Goal: Task Accomplishment & Management: Manage account settings

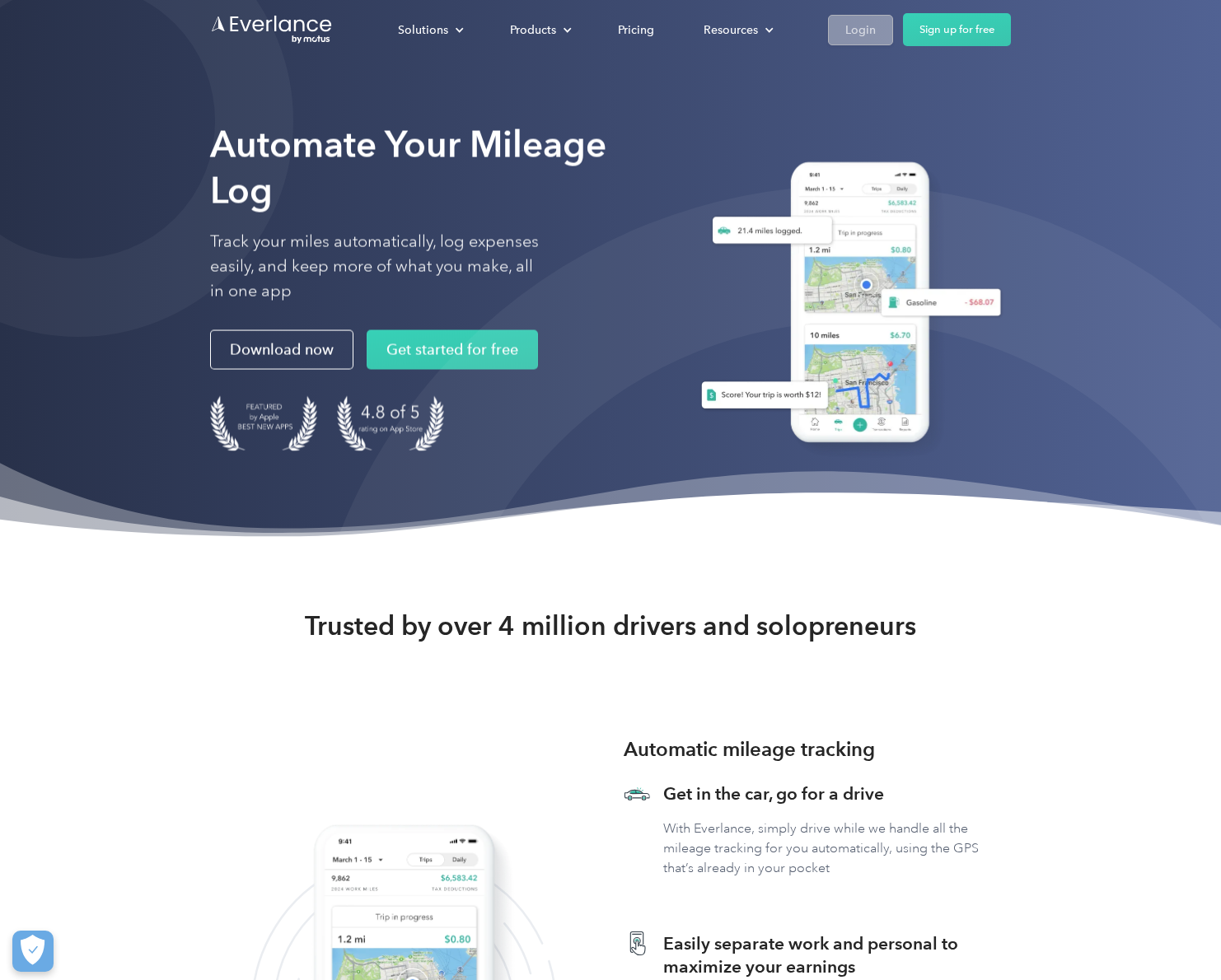
click at [856, 37] on div "Login" at bounding box center [861, 30] width 31 height 20
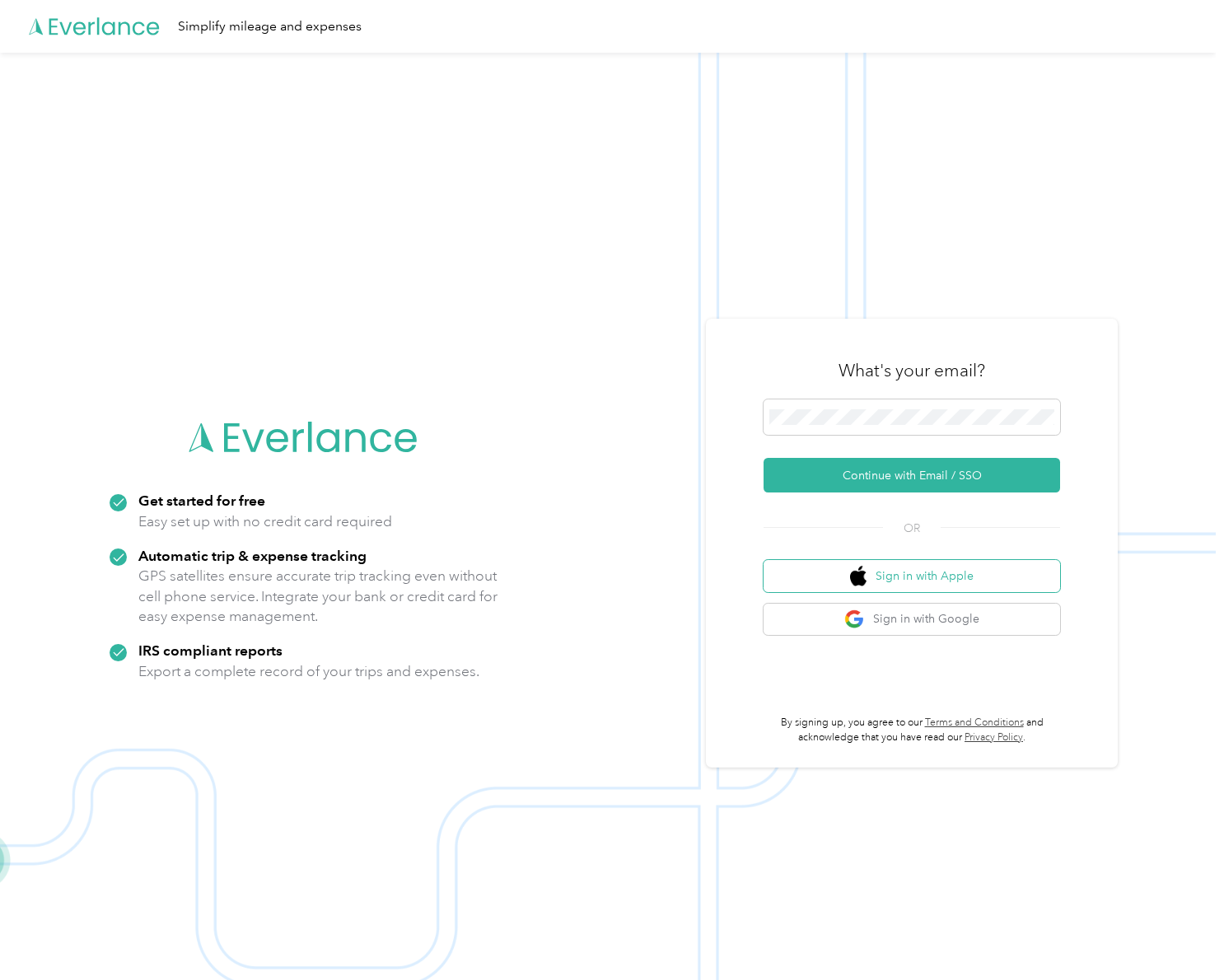
click at [936, 576] on button "Sign in with Apple" at bounding box center [912, 576] width 296 height 32
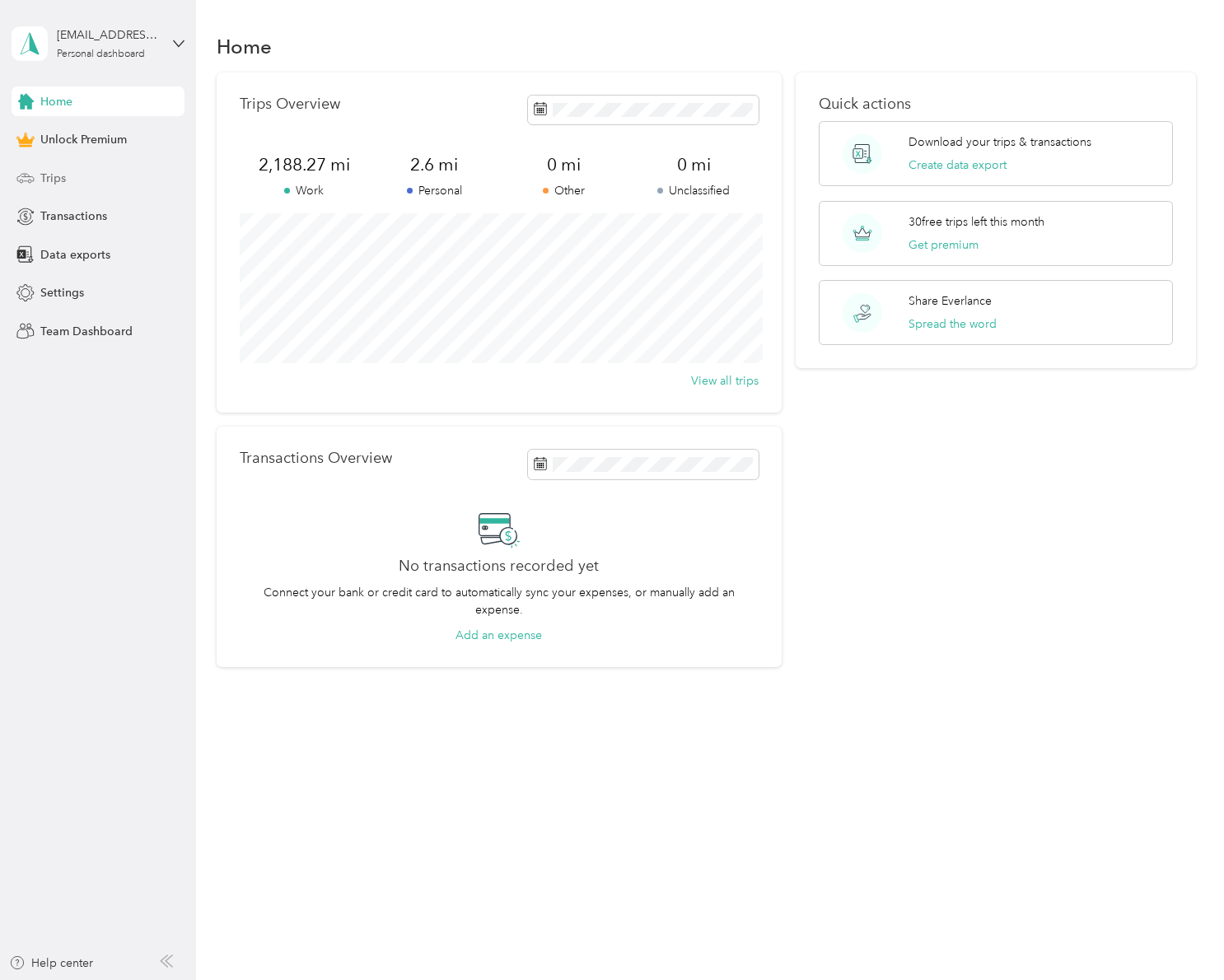
click at [65, 181] on span "Trips" at bounding box center [53, 178] width 26 height 17
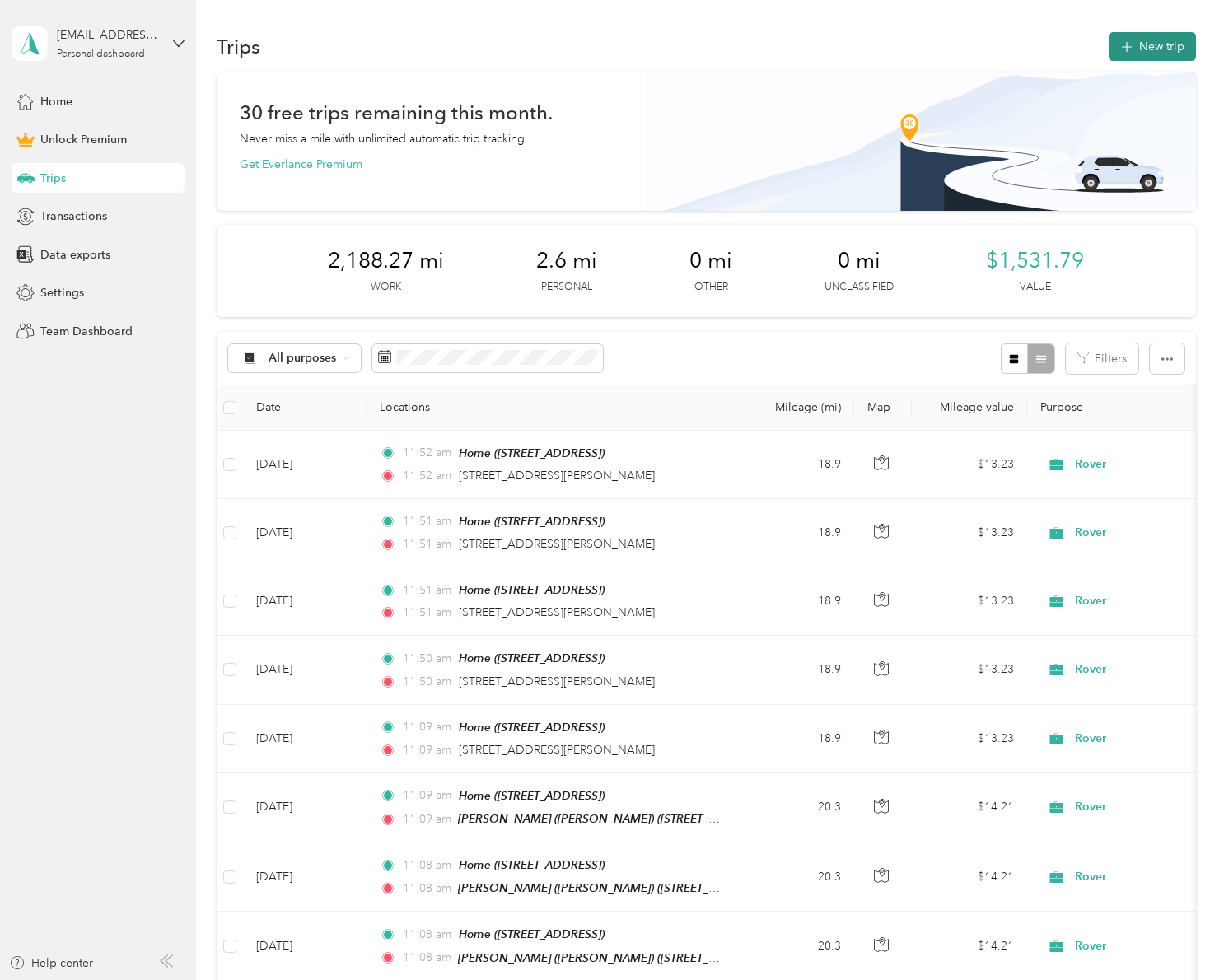
click at [1149, 49] on button "New trip" at bounding box center [1152, 47] width 88 height 29
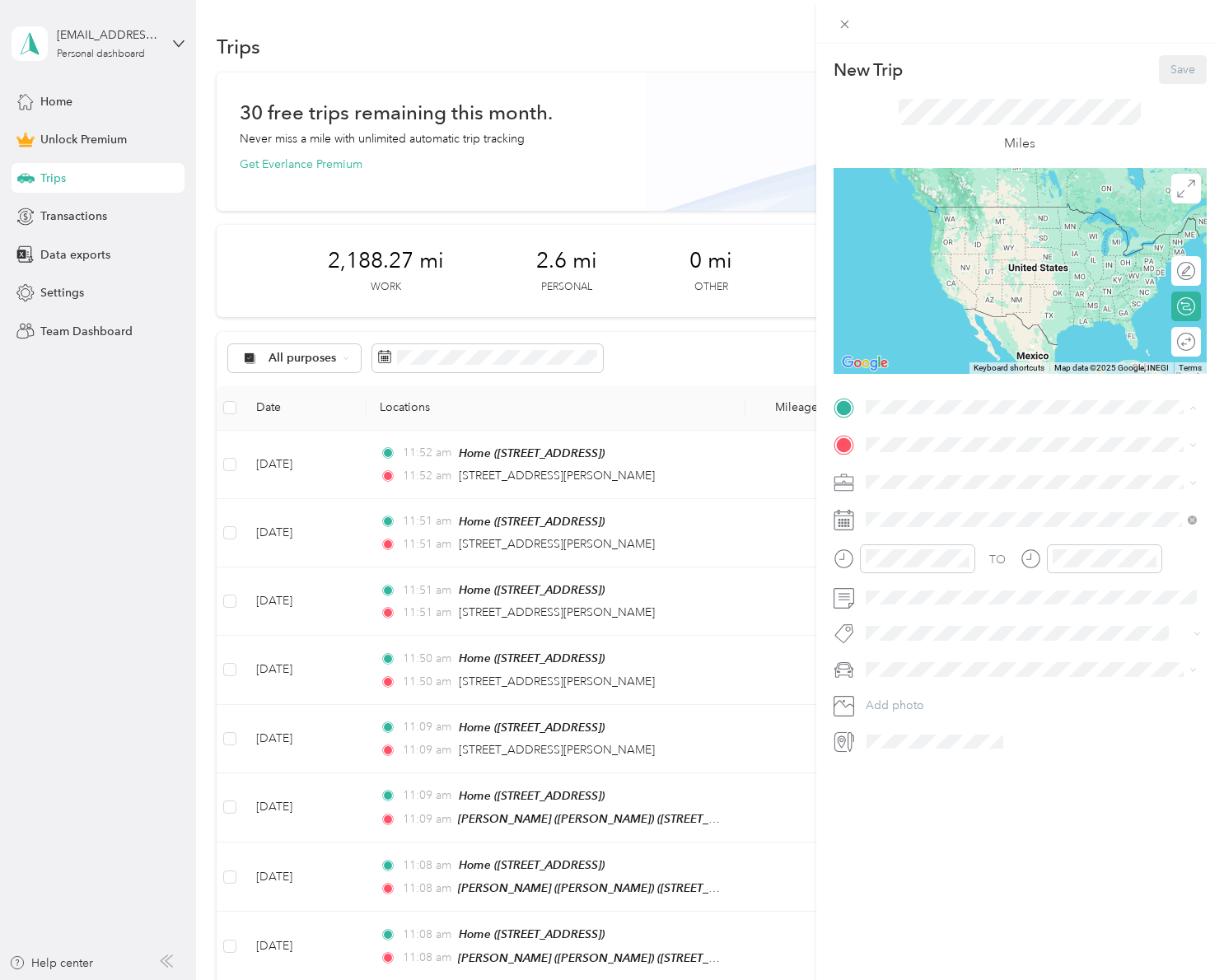
click at [895, 390] on div "New Trip Save This trip cannot be edited because it is either under review, app…" at bounding box center [1020, 404] width 373 height 699
click at [1027, 668] on div "6" at bounding box center [1027, 670] width 21 height 20
click at [922, 526] on span at bounding box center [1032, 519] width 346 height 26
click at [904, 616] on icon at bounding box center [905, 612] width 16 height 16
click at [1027, 771] on div "30" at bounding box center [1027, 774] width 21 height 20
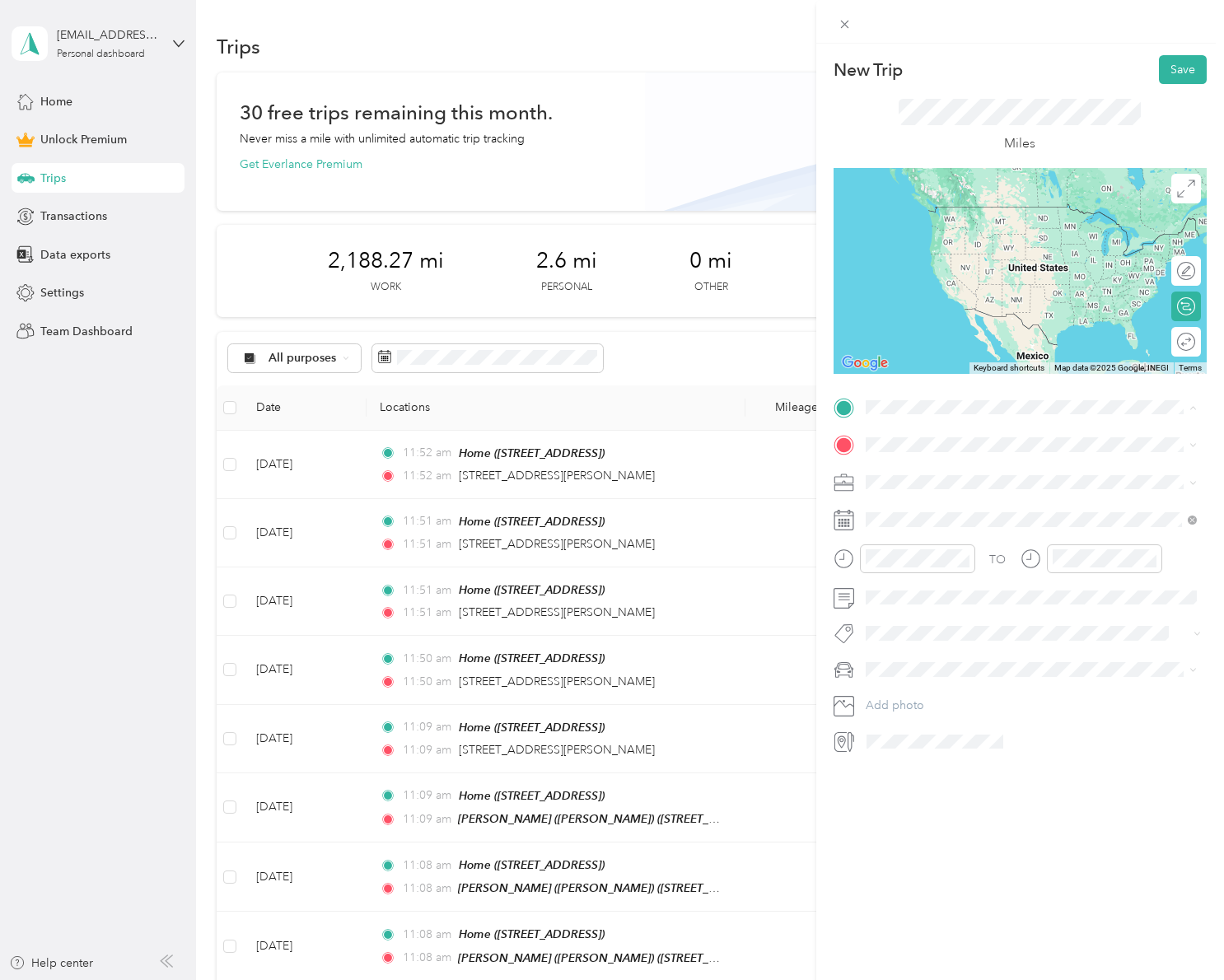
click at [947, 476] on div "Home 275 S Third St, 91502, Burbank, CA, United States" at bounding box center [948, 482] width 105 height 35
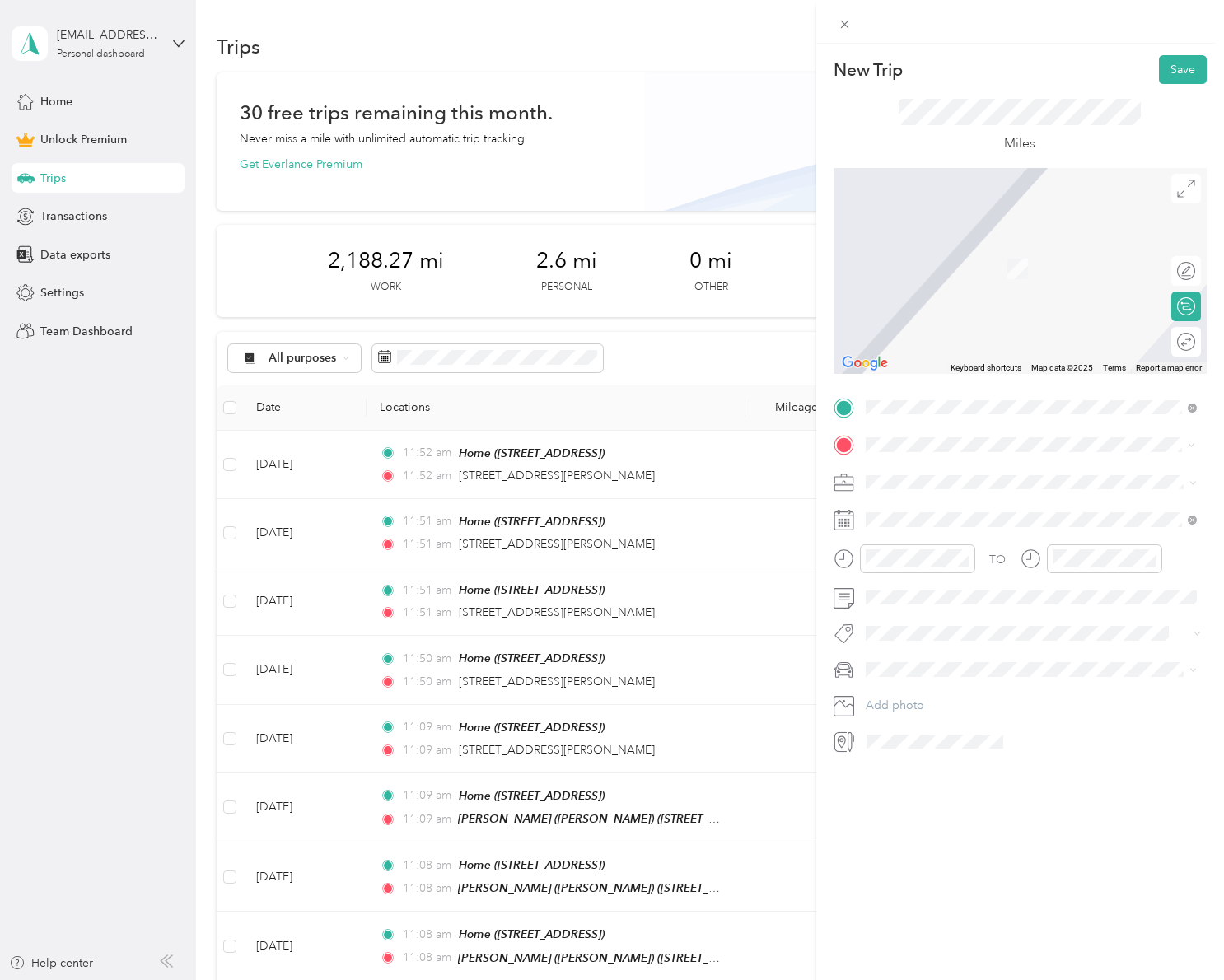
click at [936, 496] on span "1200 Riverside Drive Burbank, California 91506, United States" at bounding box center [978, 503] width 164 height 14
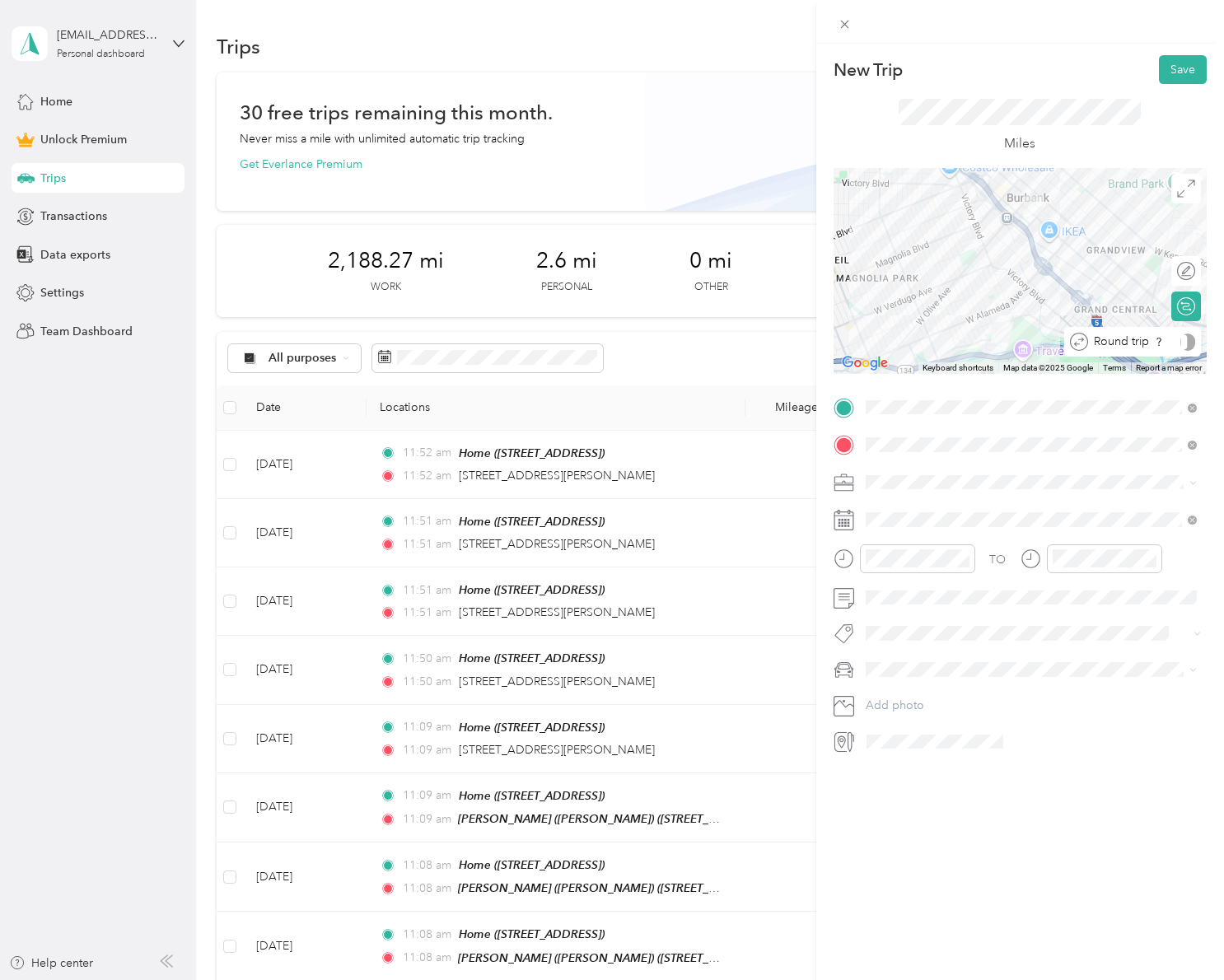
click at [1184, 341] on div at bounding box center [1187, 342] width 14 height 17
click at [918, 599] on li "Rover" at bounding box center [1031, 595] width 342 height 29
click at [1182, 76] on button "Save" at bounding box center [1182, 70] width 48 height 29
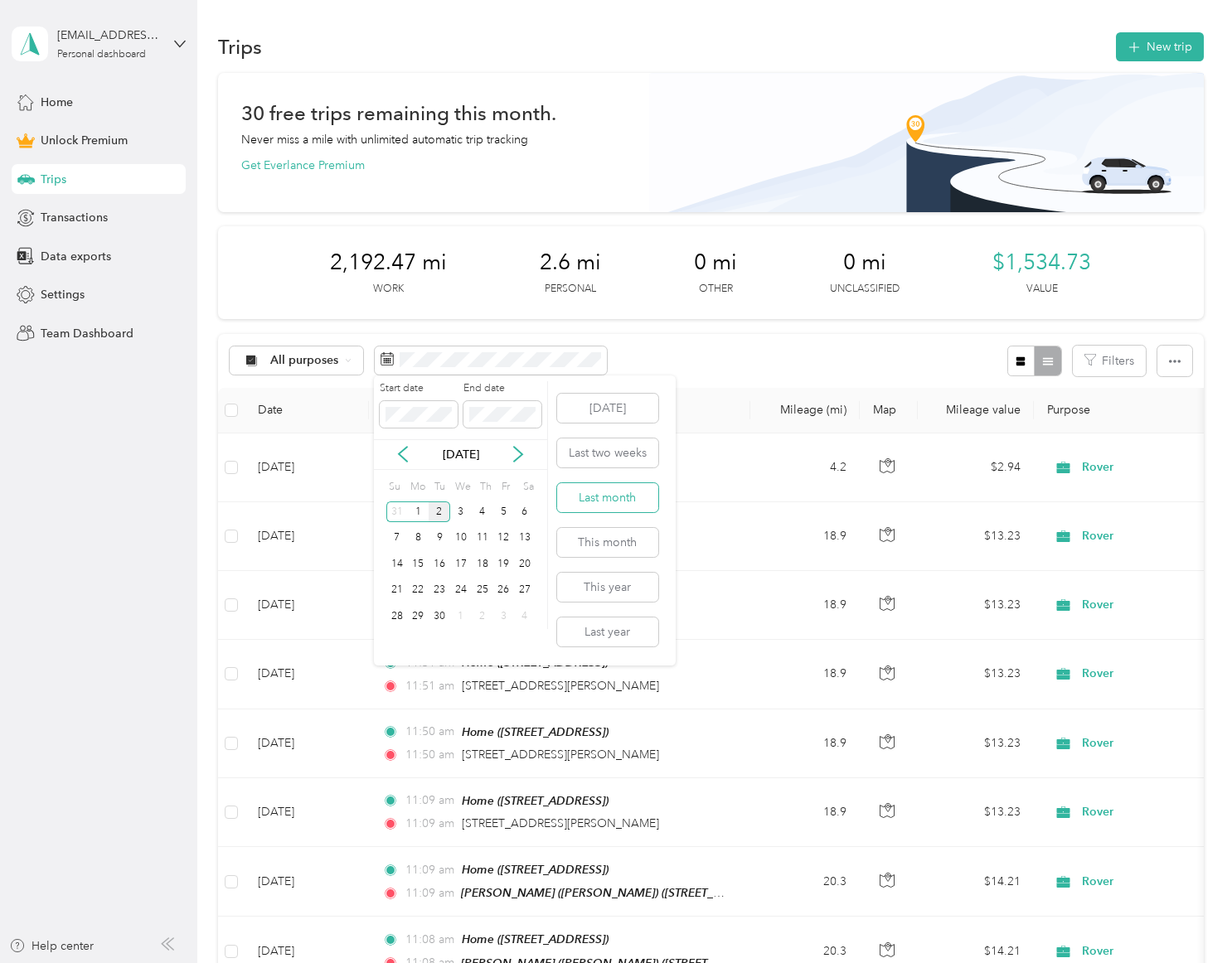
click at [631, 501] on button "Last month" at bounding box center [607, 498] width 101 height 29
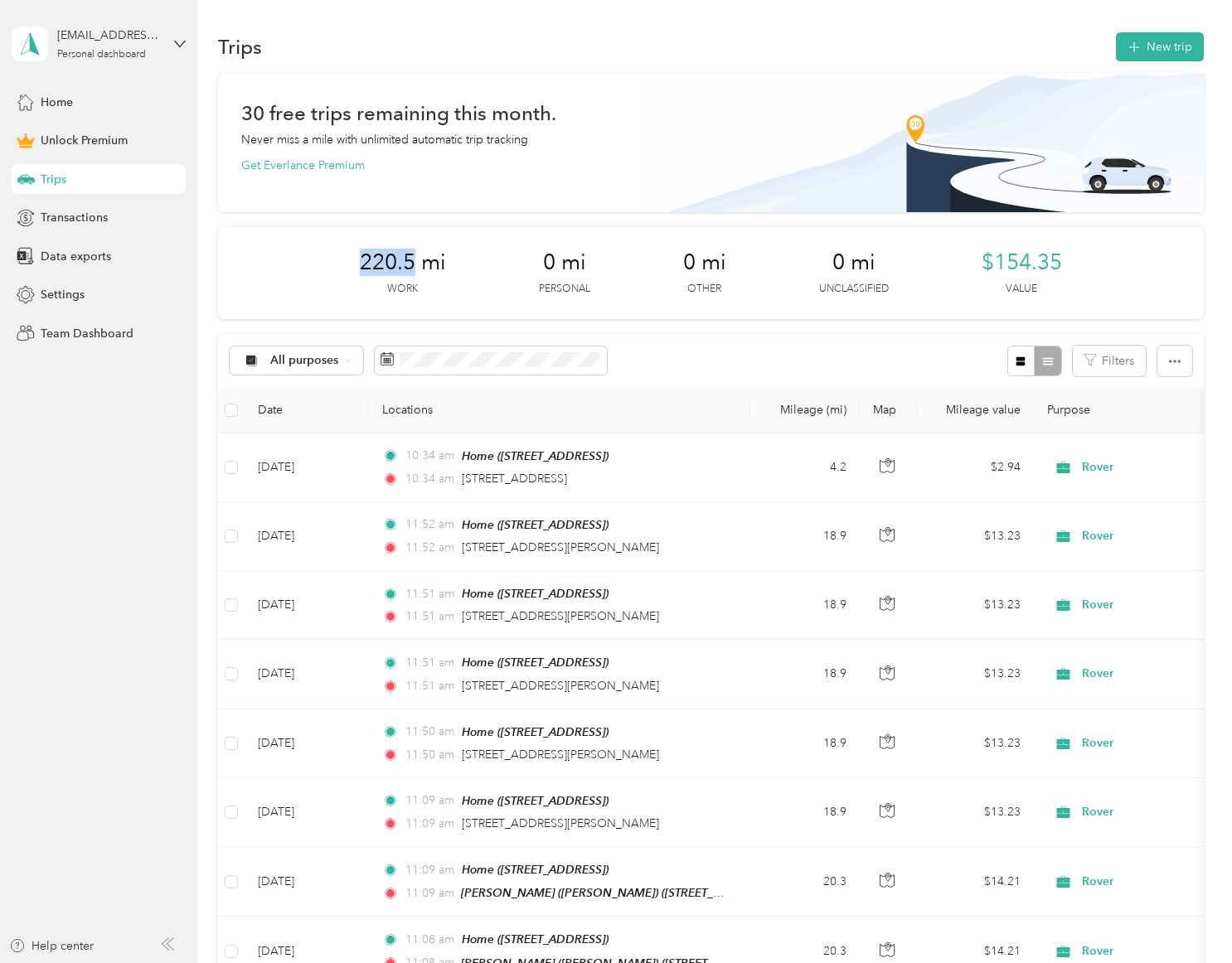
drag, startPoint x: 416, startPoint y: 263, endPoint x: 358, endPoint y: 259, distance: 58.1
click at [358, 259] on div "220.5 mi Work 0 mi Personal 0 mi Other 0 mi Unclassified $154.35 Value" at bounding box center [710, 272] width 985 height 93
copy span "220.5"
